Goal: Obtain resource: Obtain resource

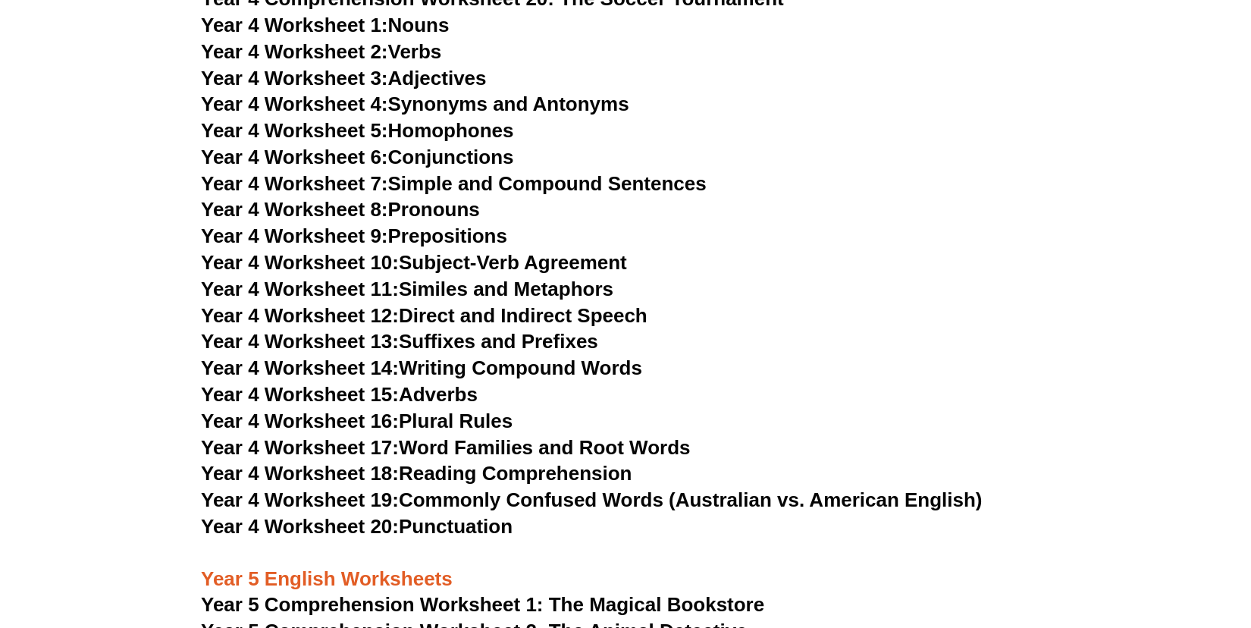
scroll to position [5969, 0]
click at [467, 475] on link "Year 4 Worksheet 18: Reading Comprehension" at bounding box center [416, 472] width 431 height 23
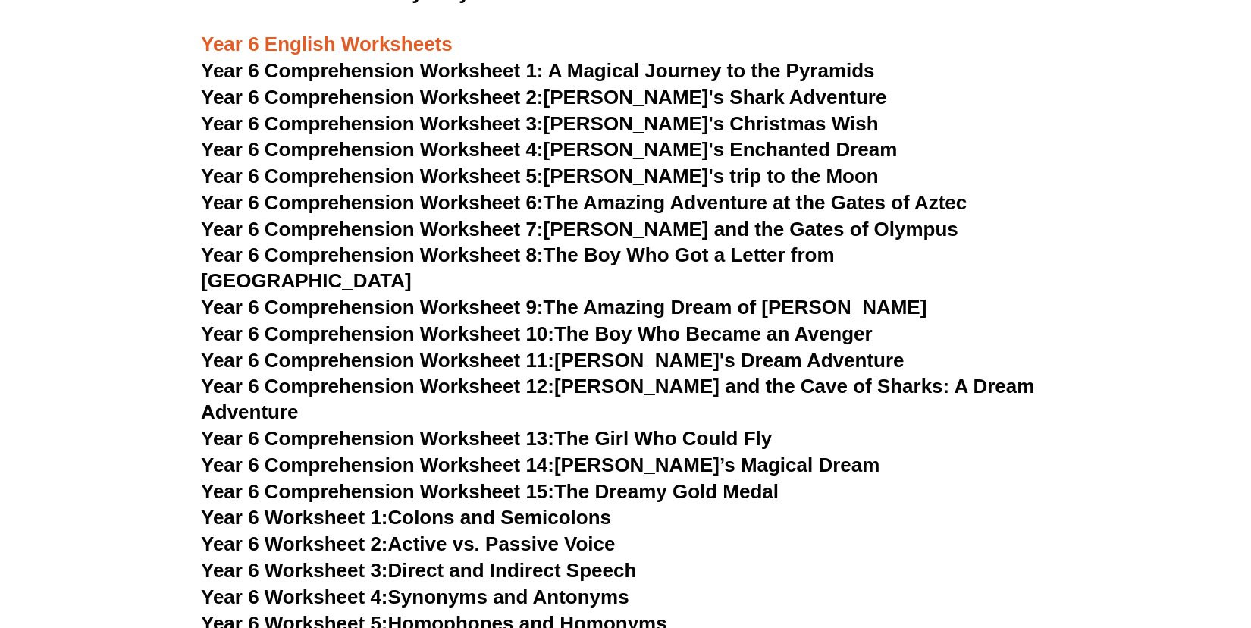
scroll to position [7609, 0]
click at [715, 257] on link "Year 6 Comprehension Worksheet 8: The Boy Who Got a Letter from Hogwarts" at bounding box center [518, 268] width 634 height 49
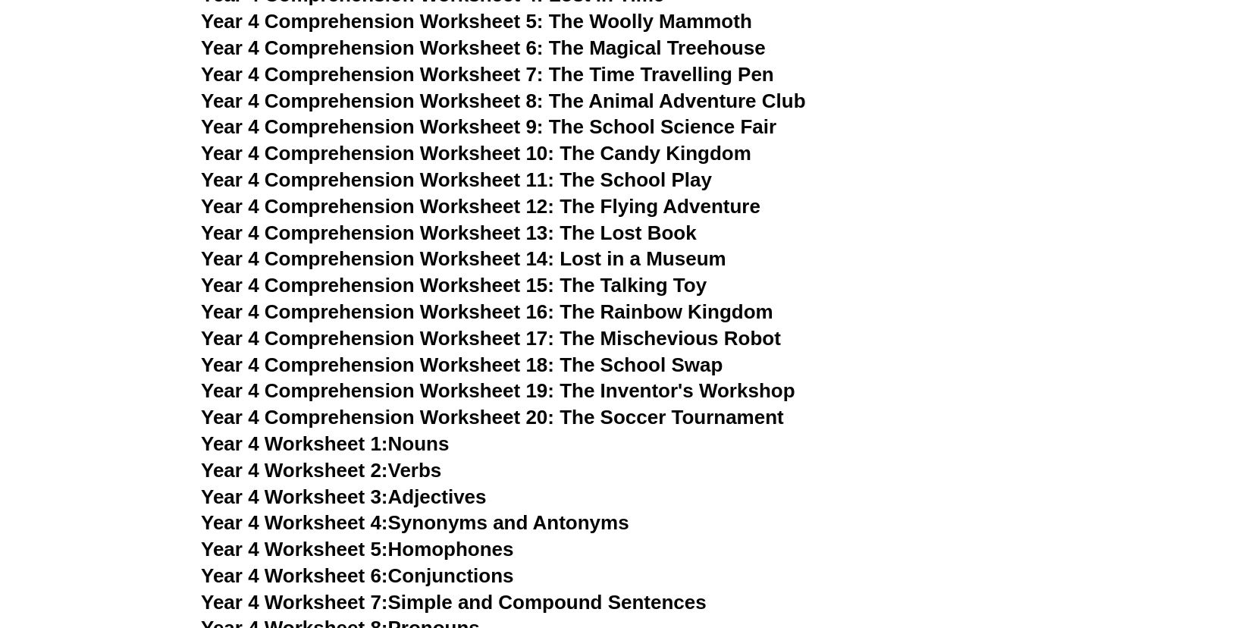
scroll to position [5546, 0]
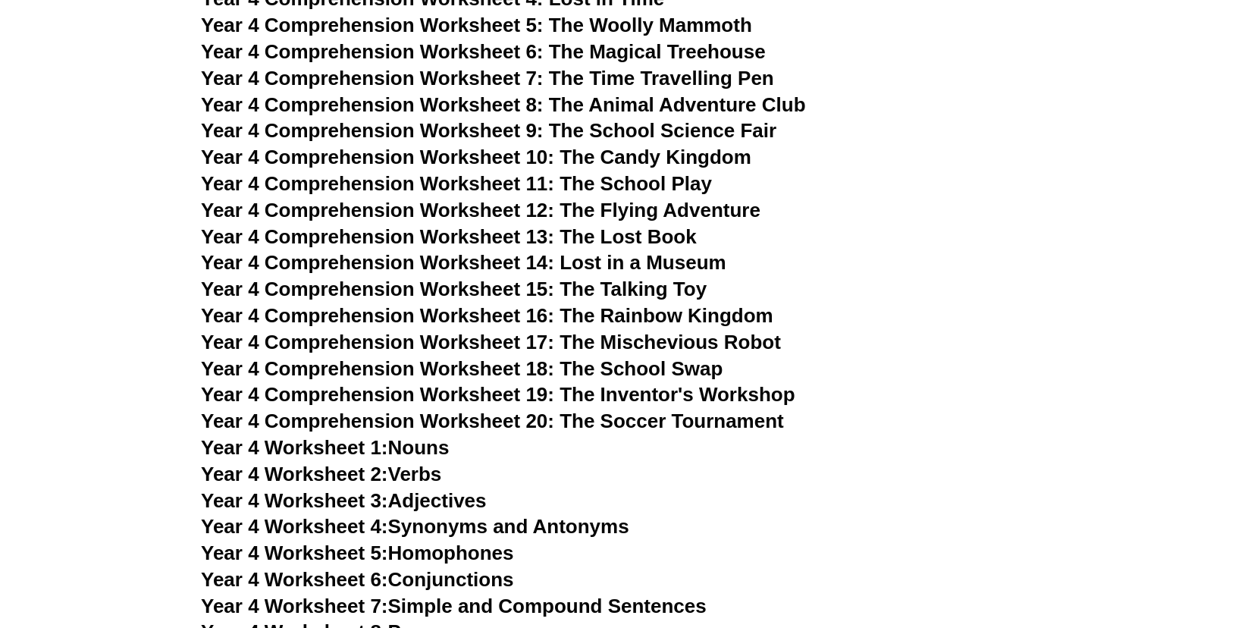
click at [669, 346] on span "Year 4 Comprehension Worksheet 17: The Mischevious Robot" at bounding box center [491, 342] width 580 height 23
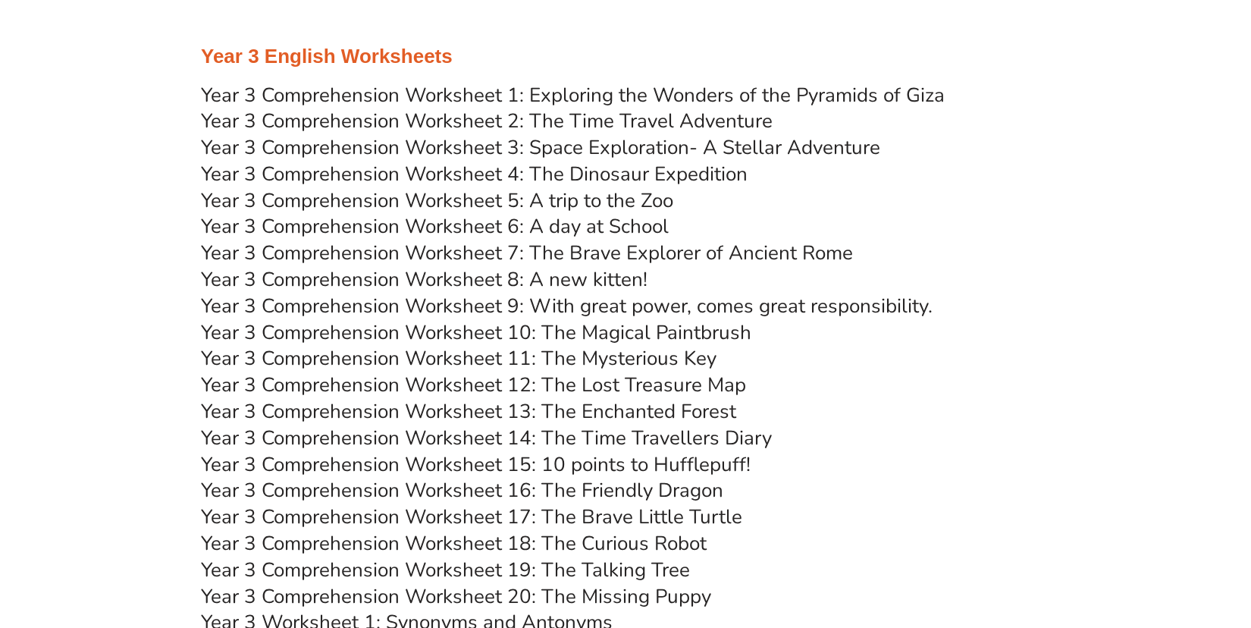
scroll to position [4264, 0]
click at [625, 488] on link "Year 3 Comprehension Worksheet 16: The Friendly Dragon" at bounding box center [462, 489] width 523 height 27
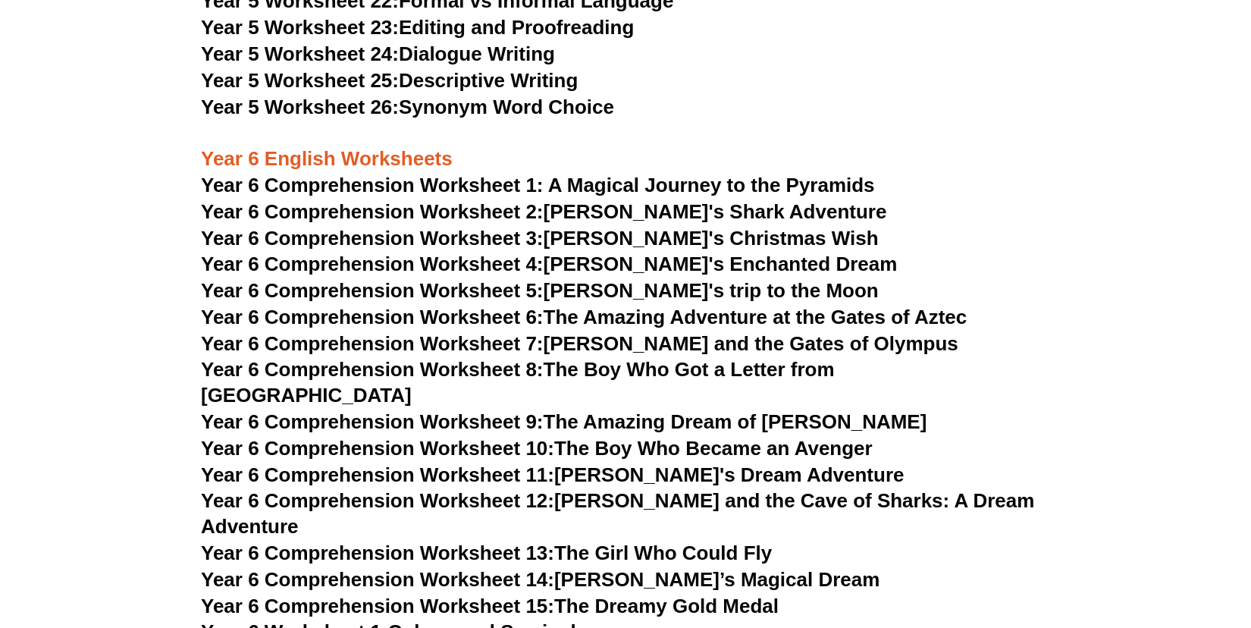
scroll to position [7573, 0]
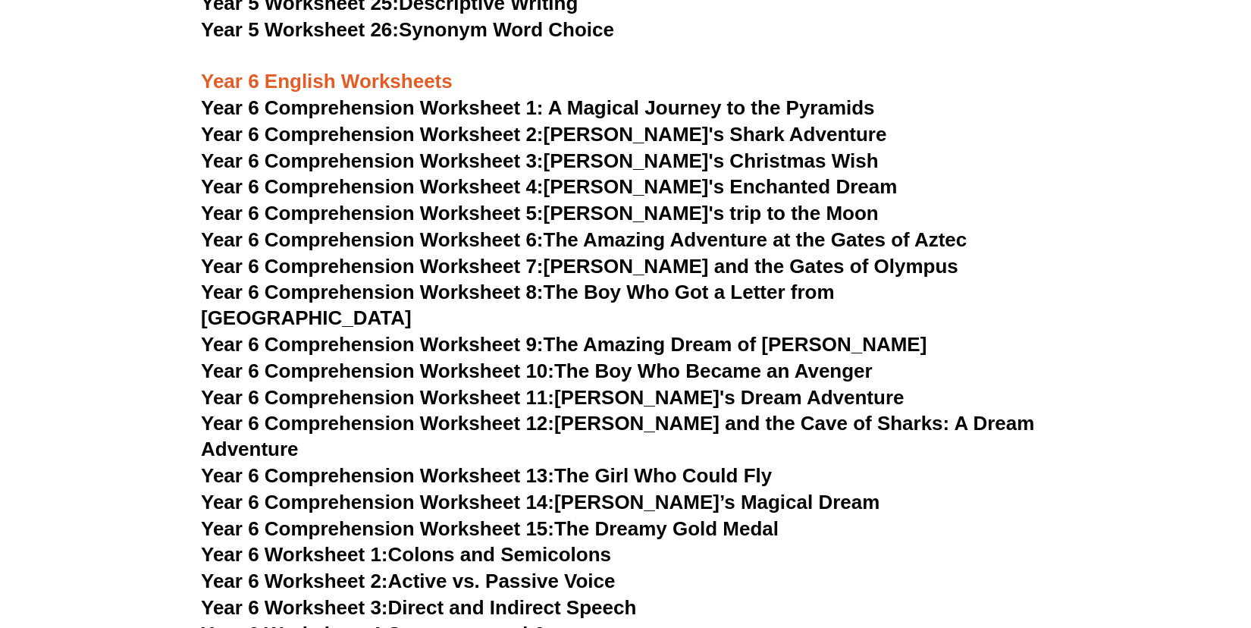
click at [704, 181] on link "Year 6 Comprehension Worksheet 4: Lily's Enchanted Dream" at bounding box center [549, 186] width 696 height 23
